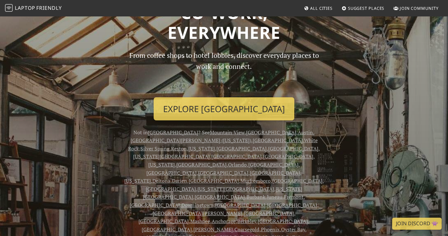
scroll to position [43, 0]
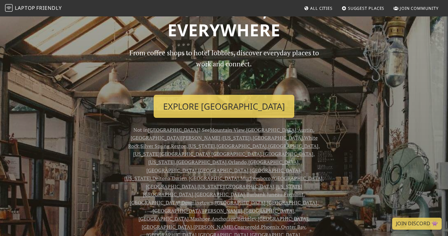
click at [158, 159] on link "[US_STATE]" at bounding box center [161, 162] width 27 height 7
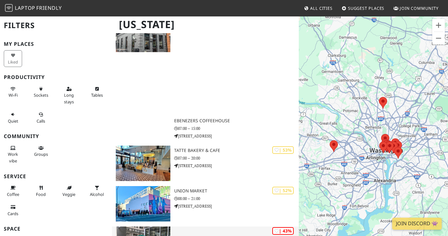
scroll to position [500, 0]
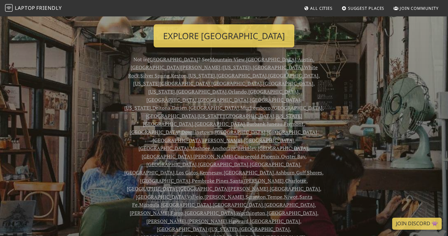
scroll to position [112, 0]
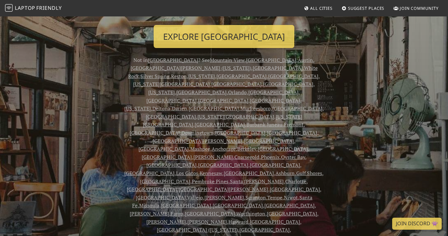
click at [182, 89] on link "[GEOGRAPHIC_DATA]" at bounding box center [202, 92] width 50 height 7
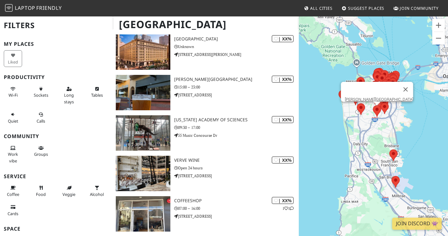
scroll to position [2585, 0]
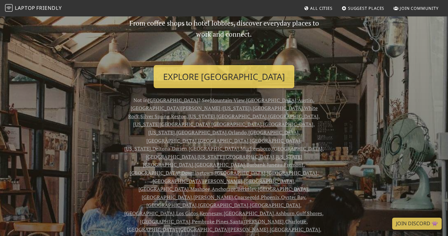
scroll to position [67, 0]
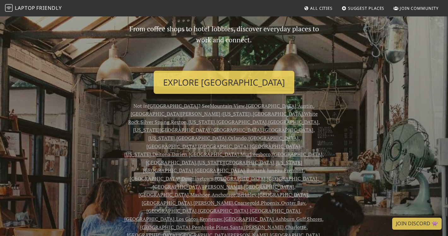
click at [250, 207] on link "[GEOGRAPHIC_DATA]" at bounding box center [275, 210] width 50 height 7
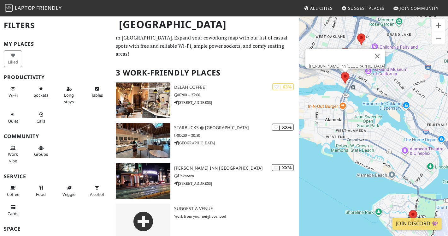
scroll to position [10, 0]
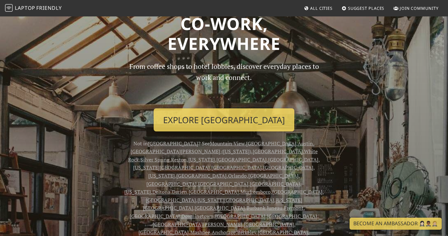
scroll to position [30, 0]
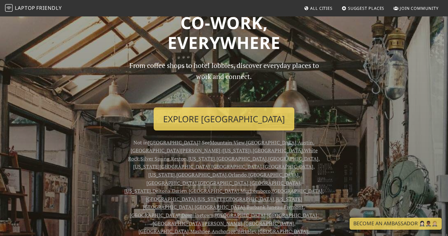
click at [165, 171] on link "[US_STATE]" at bounding box center [161, 174] width 27 height 7
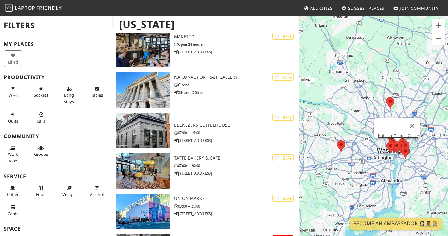
scroll to position [215, 0]
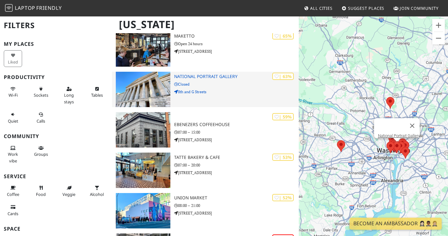
click at [160, 83] on img at bounding box center [143, 89] width 55 height 35
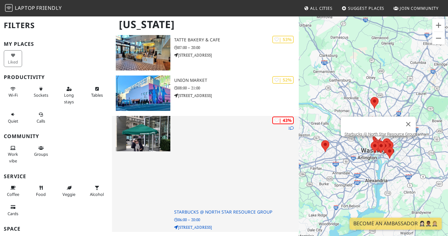
scroll to position [618, 0]
